Goal: Information Seeking & Learning: Check status

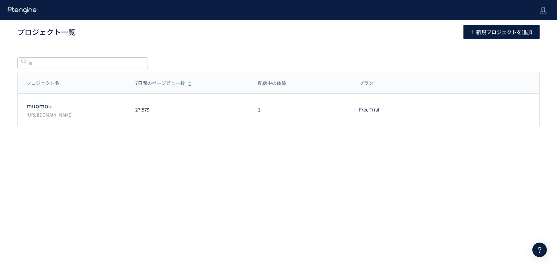
click at [120, 111] on div "muomou [URL][DOMAIN_NAME]" at bounding box center [72, 110] width 109 height 16
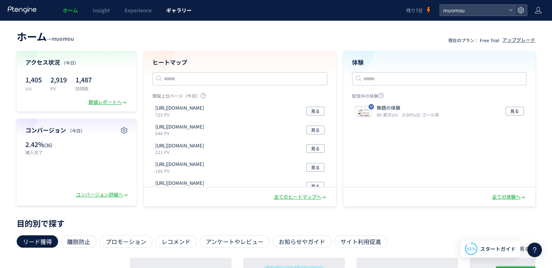
drag, startPoint x: 0, startPoint y: 0, endPoint x: 181, endPoint y: 18, distance: 182.3
click at [181, 18] on div "ホーム Insight Experience ギャラリー 残り7日 muomou ホーム — muomou 現在のプラン： Free Trial アップグレー…" at bounding box center [276, 255] width 552 height 511
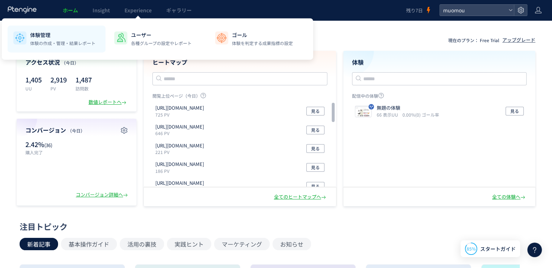
click at [62, 40] on p "体験の作成・管理・結果レポート" at bounding box center [62, 43] width 65 height 7
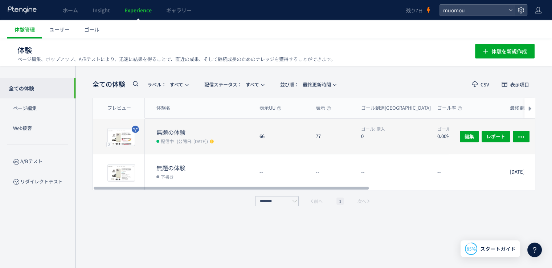
click at [190, 133] on dt "無題の体験" at bounding box center [204, 132] width 97 height 8
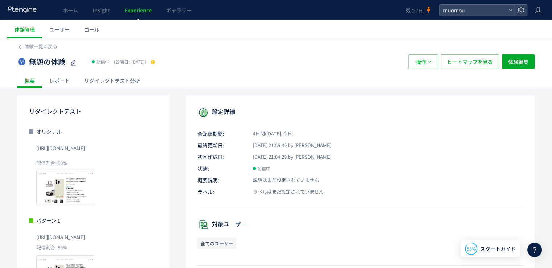
click at [111, 79] on div "リダイレクトテスト分析" at bounding box center [112, 80] width 70 height 15
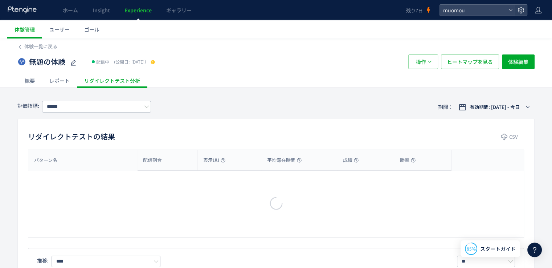
type input "**"
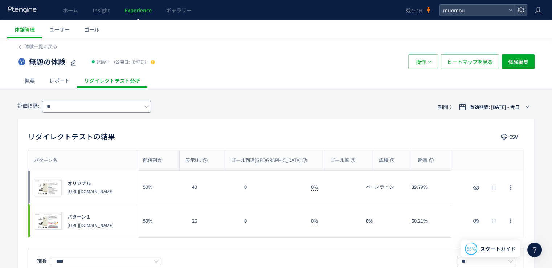
click at [145, 111] on span at bounding box center [146, 107] width 5 height 12
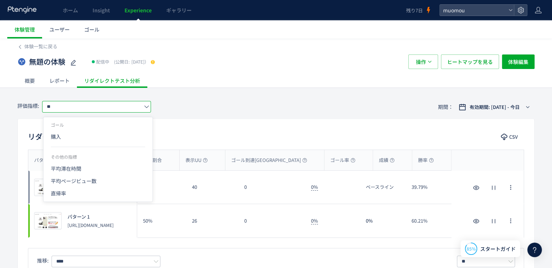
click at [205, 112] on div "評価指標: ** 期間： 有効期間: [DATE] - 今日" at bounding box center [275, 107] width 517 height 24
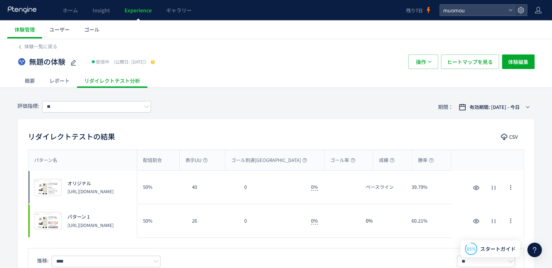
click at [61, 80] on div "レポート" at bounding box center [59, 80] width 35 height 15
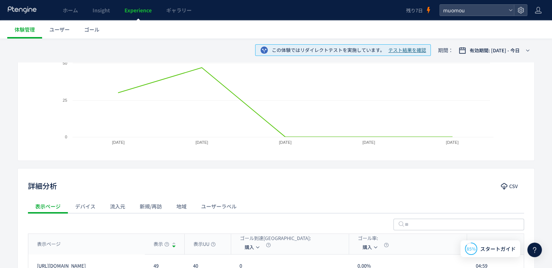
scroll to position [29, 0]
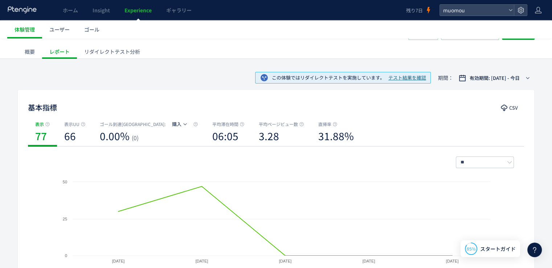
click at [400, 77] on span "テスト結果を確認" at bounding box center [407, 77] width 38 height 7
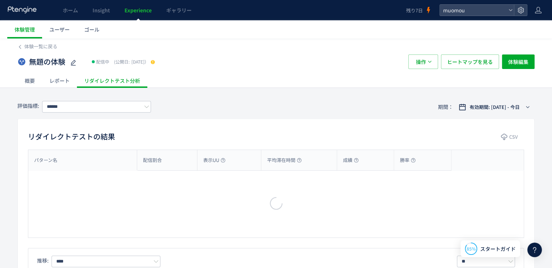
type input "**"
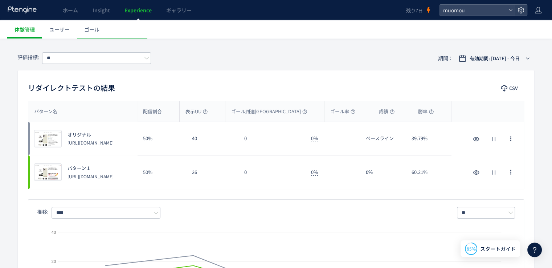
scroll to position [50, 0]
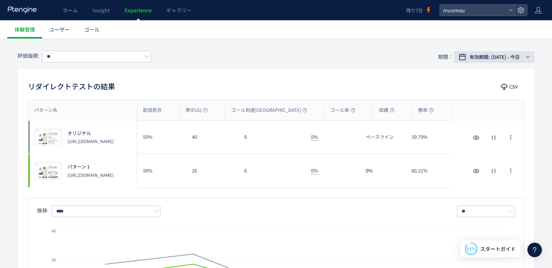
click at [519, 58] on span "有効期間: [DATE] - 今日" at bounding box center [494, 56] width 50 height 7
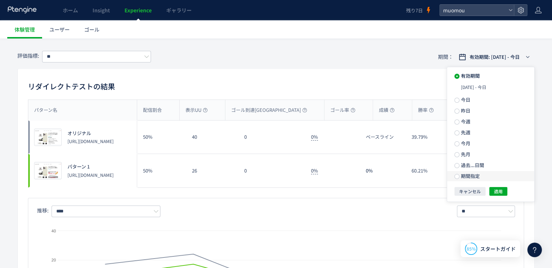
click at [473, 177] on span "期間指定" at bounding box center [469, 175] width 20 height 7
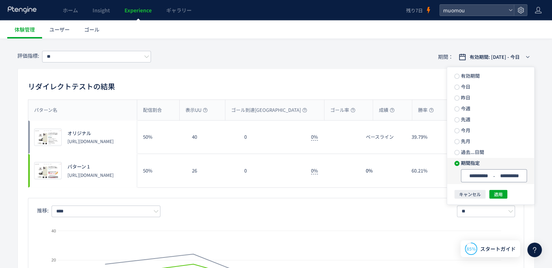
click at [484, 176] on input "**********" at bounding box center [478, 175] width 27 height 5
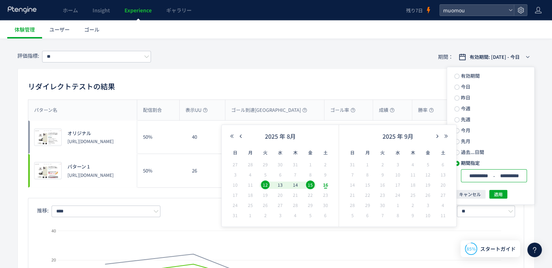
click at [310, 165] on span "1" at bounding box center [310, 164] width 9 height 9
click at [282, 177] on span "6" at bounding box center [280, 174] width 9 height 9
click at [326, 186] on span "16" at bounding box center [325, 184] width 9 height 9
click at [325, 182] on span "16" at bounding box center [325, 184] width 9 height 9
type input "**********"
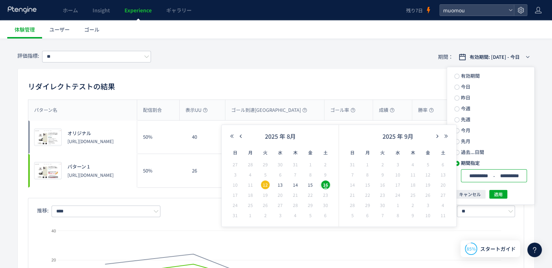
type input "**********"
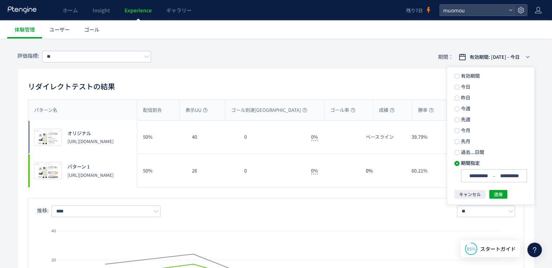
click at [504, 196] on button "適用" at bounding box center [498, 194] width 18 height 9
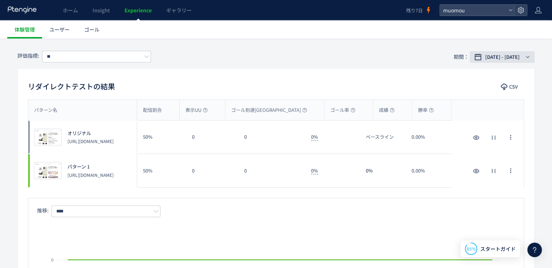
click at [506, 59] on span "[DATE] - [DATE]" at bounding box center [502, 56] width 34 height 7
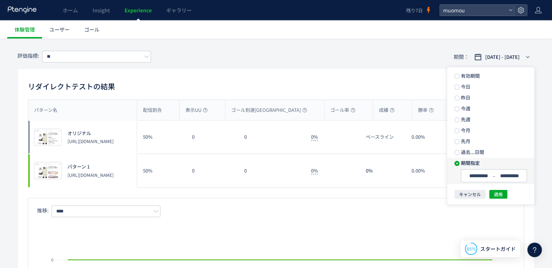
click at [477, 165] on span "期間指定" at bounding box center [469, 162] width 20 height 7
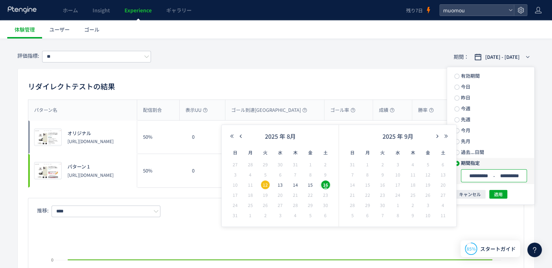
click at [476, 178] on input "**********" at bounding box center [478, 175] width 27 height 5
click at [264, 184] on span "12" at bounding box center [265, 184] width 9 height 9
click at [326, 186] on span "16" at bounding box center [325, 184] width 9 height 9
type input "**********"
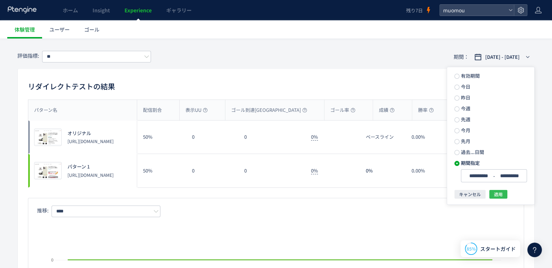
click at [497, 193] on span "適用" at bounding box center [498, 194] width 9 height 9
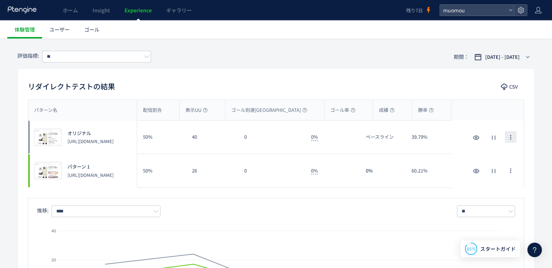
click at [511, 140] on icon "button" at bounding box center [510, 137] width 6 height 6
click at [417, 83] on div "リダイレクトテストの結果 CSV" at bounding box center [276, 87] width 516 height 13
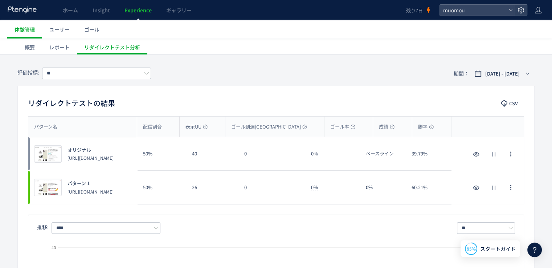
scroll to position [0, 0]
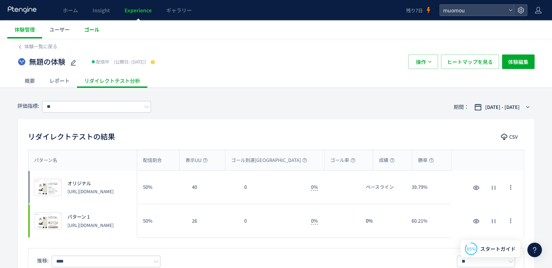
click at [99, 32] on span "ゴール" at bounding box center [91, 29] width 15 height 7
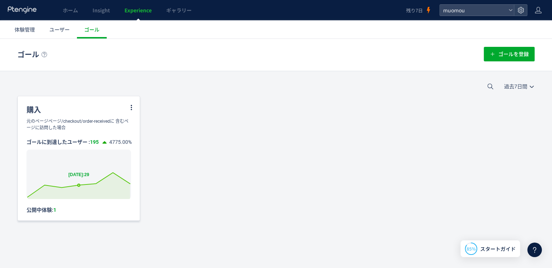
click at [73, 163] on rect at bounding box center [78, 173] width 104 height 49
click at [83, 189] on icon at bounding box center [79, 185] width 102 height 26
click at [130, 107] on icon at bounding box center [131, 107] width 7 height 7
click at [175, 98] on div "購入 元のページページ/checkout/order-receivedに 含むページに訪問した場合 ゴールに到達したユーザー : 195 4775.00% C…" at bounding box center [275, 158] width 517 height 125
click at [68, 28] on span "ユーザー" at bounding box center [59, 29] width 20 height 7
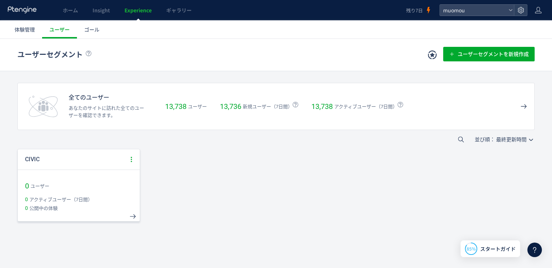
click at [133, 160] on icon at bounding box center [131, 159] width 7 height 7
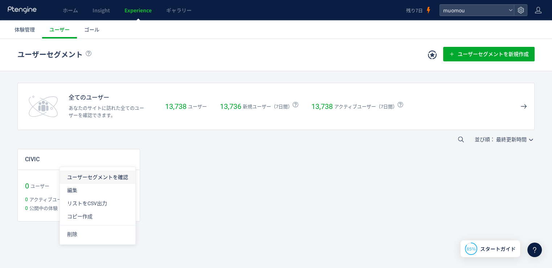
click at [122, 173] on li "ユーザーセグメントを確認" at bounding box center [97, 176] width 75 height 13
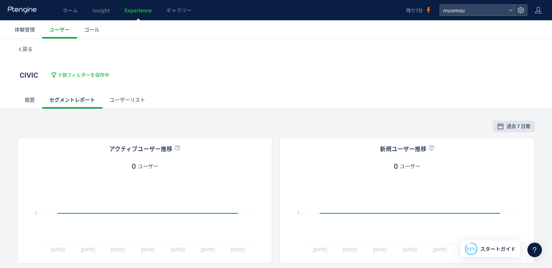
drag, startPoint x: 287, startPoint y: 122, endPoint x: 219, endPoint y: 76, distance: 82.0
click at [144, 12] on span "Experience" at bounding box center [137, 10] width 27 height 7
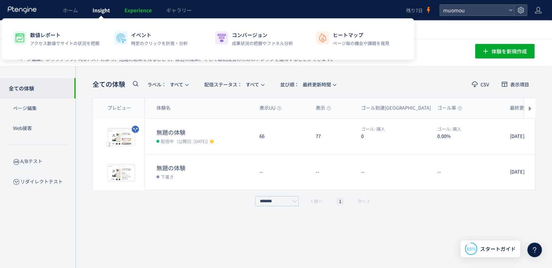
click at [97, 16] on link "Insight" at bounding box center [101, 10] width 32 height 20
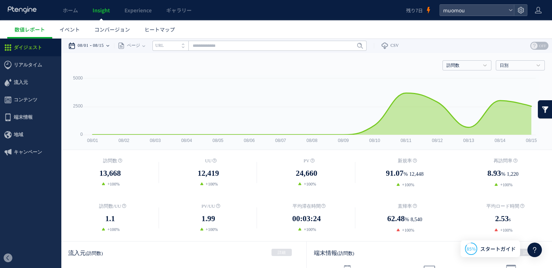
click at [103, 44] on time "08/15" at bounding box center [98, 45] width 11 height 15
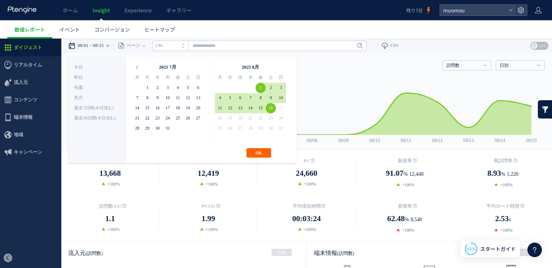
click at [266, 155] on button "OK" at bounding box center [258, 152] width 25 height 9
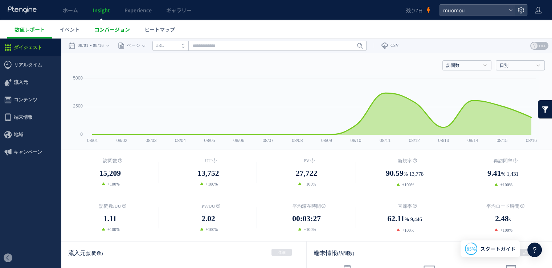
click at [120, 28] on span "コンバージョン" at bounding box center [112, 29] width 36 height 7
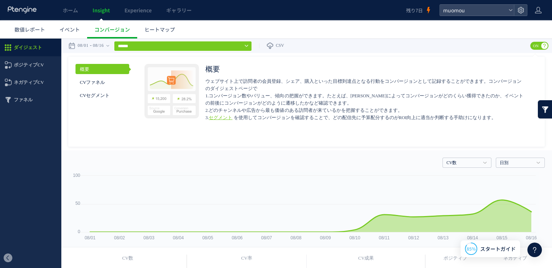
click at [217, 115] on link "セグメント" at bounding box center [221, 117] width 24 height 5
click at [71, 30] on span "イベント" at bounding box center [69, 29] width 20 height 7
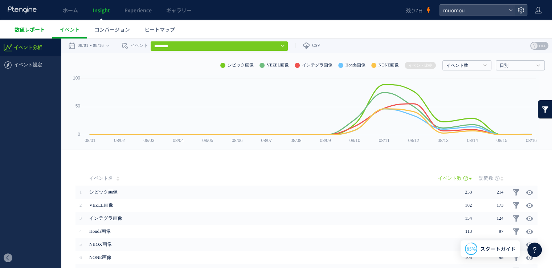
click at [44, 30] on span "数値レポート" at bounding box center [30, 29] width 30 height 7
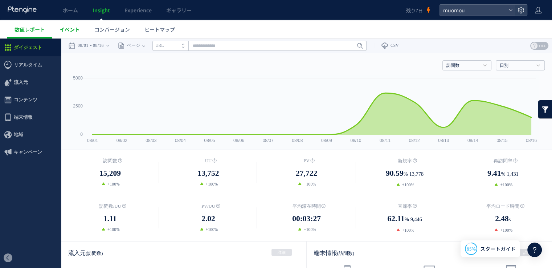
click at [75, 33] on link "イベント" at bounding box center [69, 29] width 35 height 18
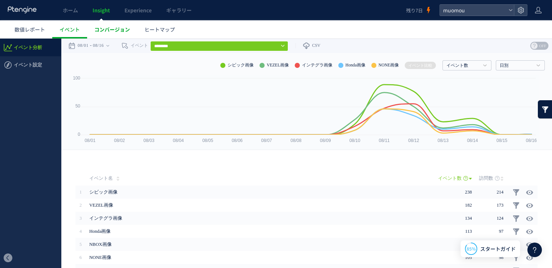
click at [111, 31] on span "コンバージョン" at bounding box center [112, 29] width 36 height 7
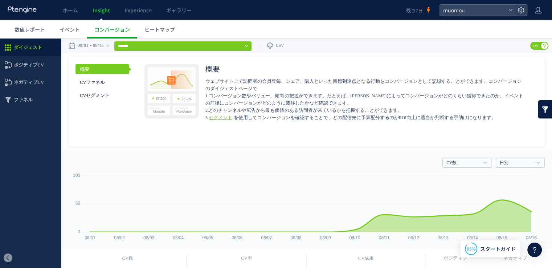
click at [229, 115] on link "セグメント" at bounding box center [221, 117] width 24 height 5
click at [41, 29] on span "数値レポート" at bounding box center [30, 29] width 30 height 7
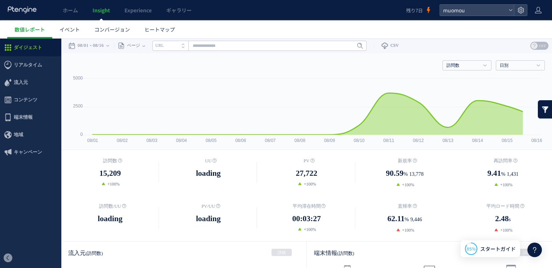
click at [23, 100] on span "コンテンツ" at bounding box center [26, 99] width 24 height 17
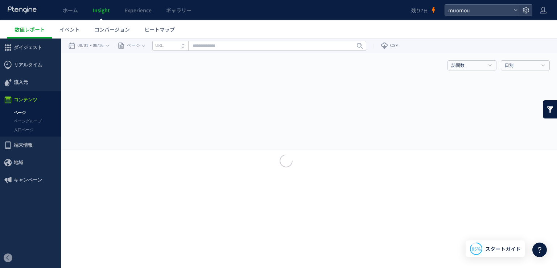
click at [22, 112] on div at bounding box center [278, 134] width 557 height 268
